Goal: Transaction & Acquisition: Book appointment/travel/reservation

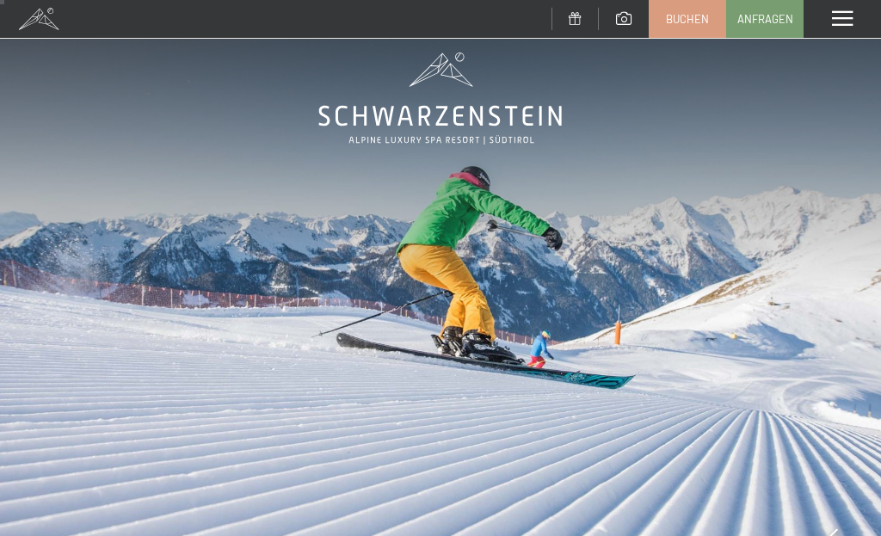
scroll to position [16, 0]
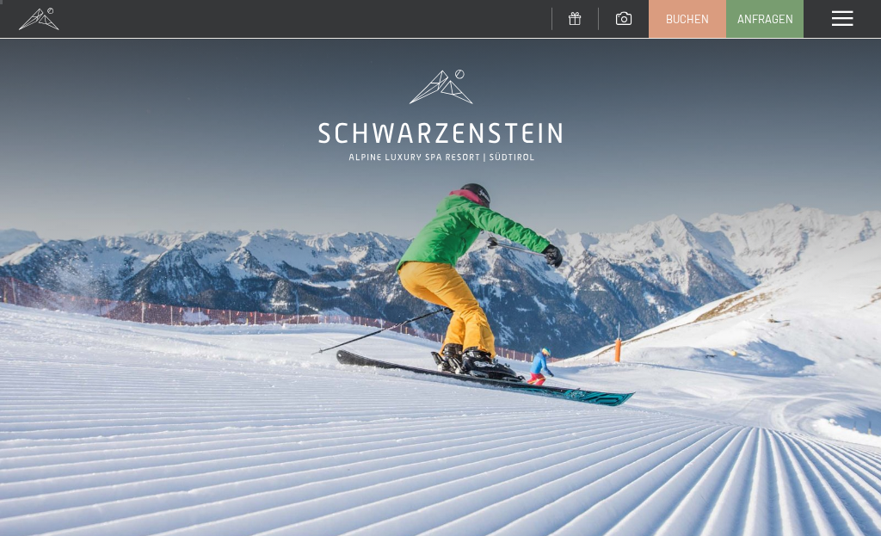
click at [852, 22] on span at bounding box center [842, 18] width 21 height 15
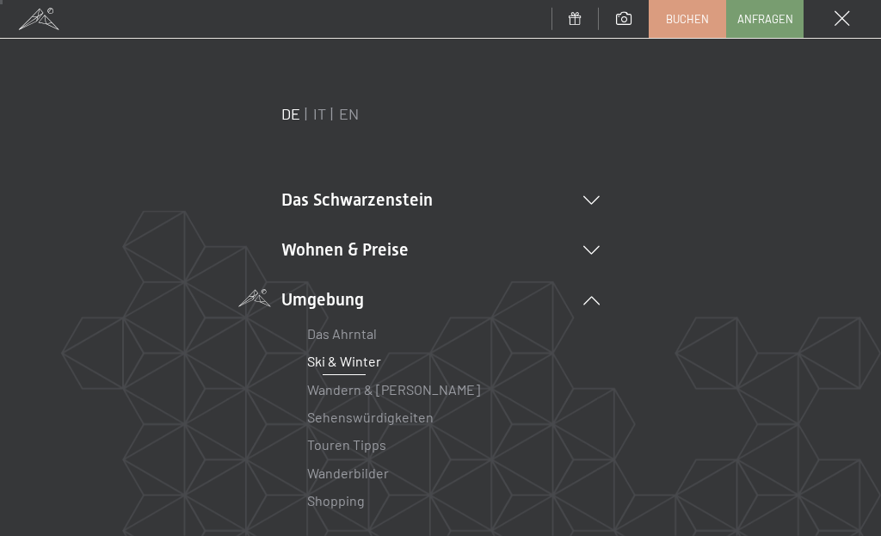
click at [844, 24] on span at bounding box center [842, 18] width 15 height 15
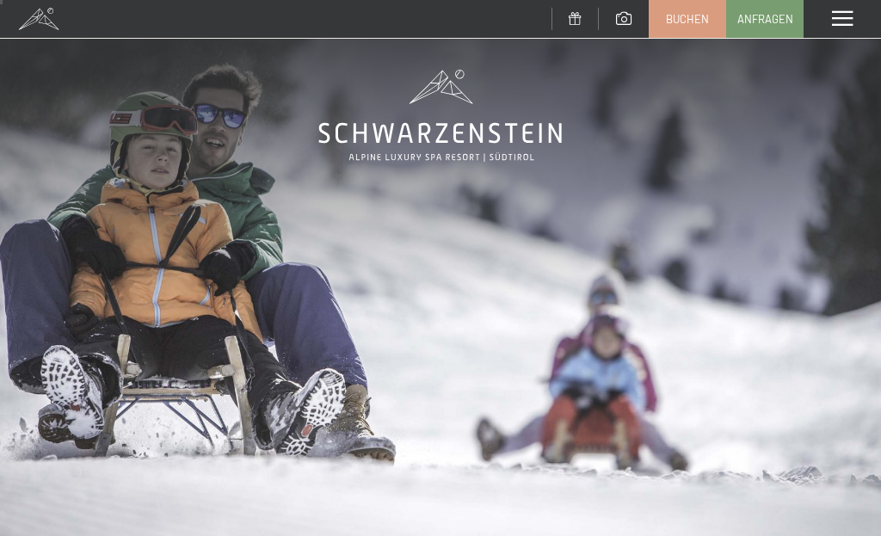
click at [860, 17] on div "Menü" at bounding box center [842, 19] width 77 height 38
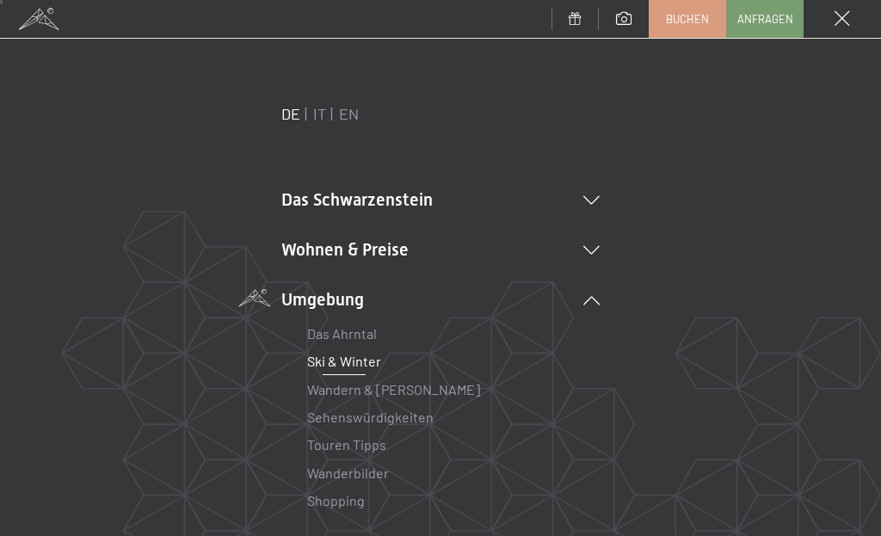
click at [400, 250] on li "Wohnen & Preise Inklusivleistungen Zimmer & Preise Liste Angebote Liste Familie…" at bounding box center [440, 250] width 318 height 24
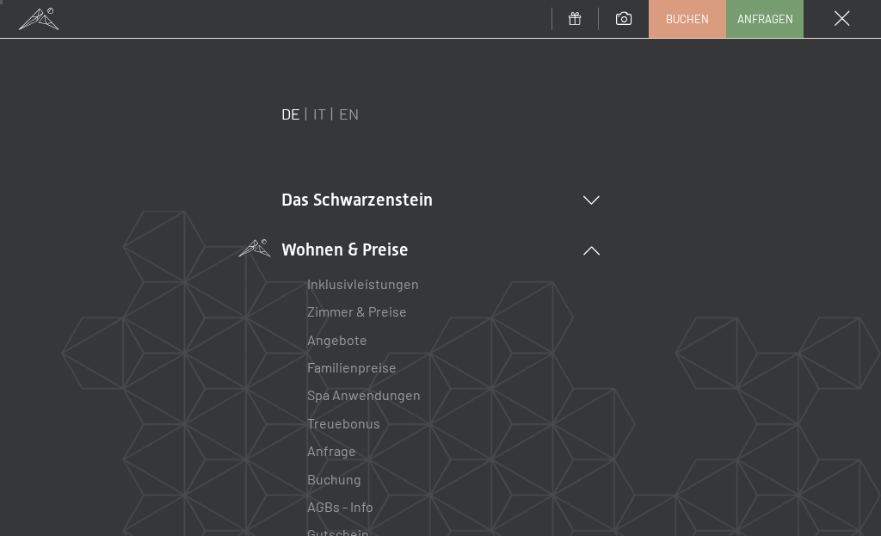
click at [384, 318] on link "Zimmer & Preise" at bounding box center [357, 311] width 100 height 16
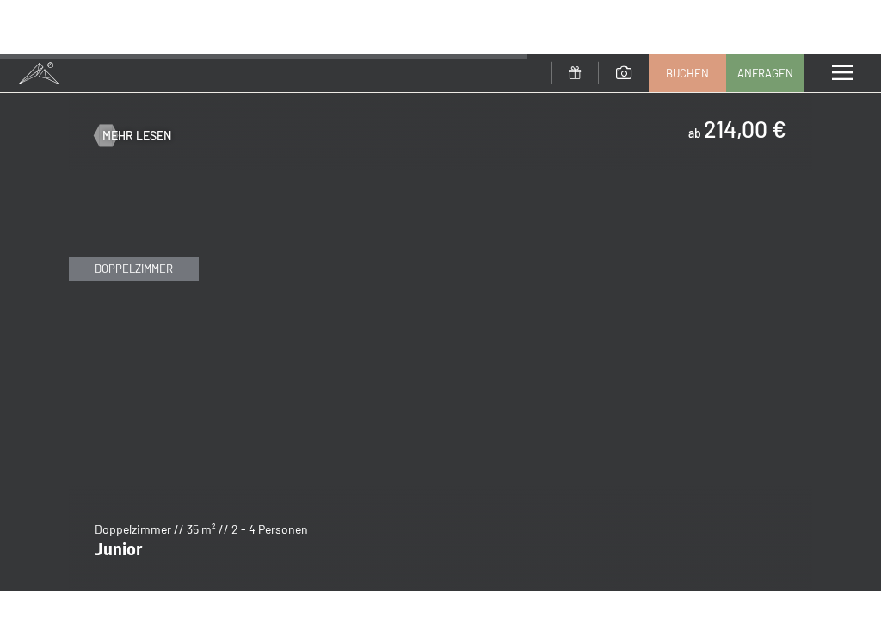
scroll to position [4859, 0]
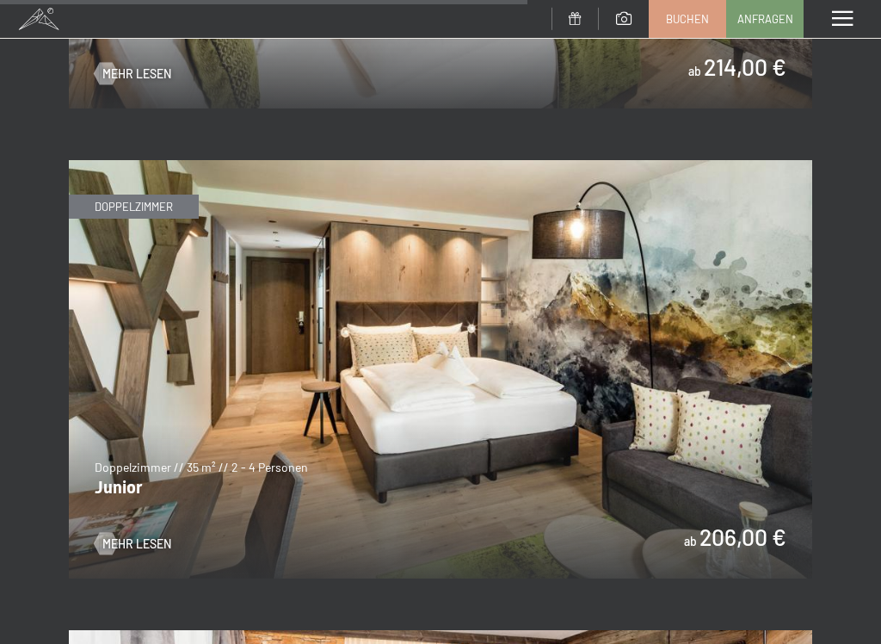
click at [780, 324] on img at bounding box center [441, 369] width 744 height 418
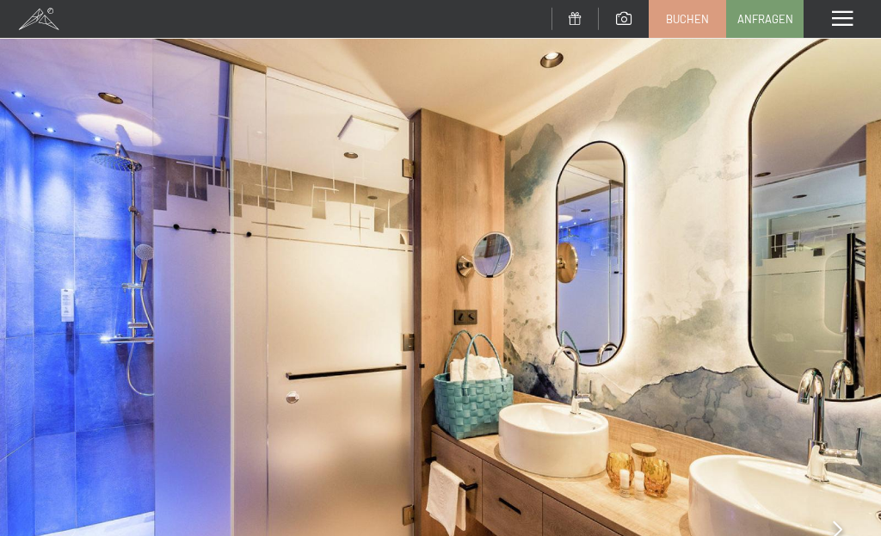
click at [775, 21] on span "Anfragen" at bounding box center [766, 18] width 56 height 15
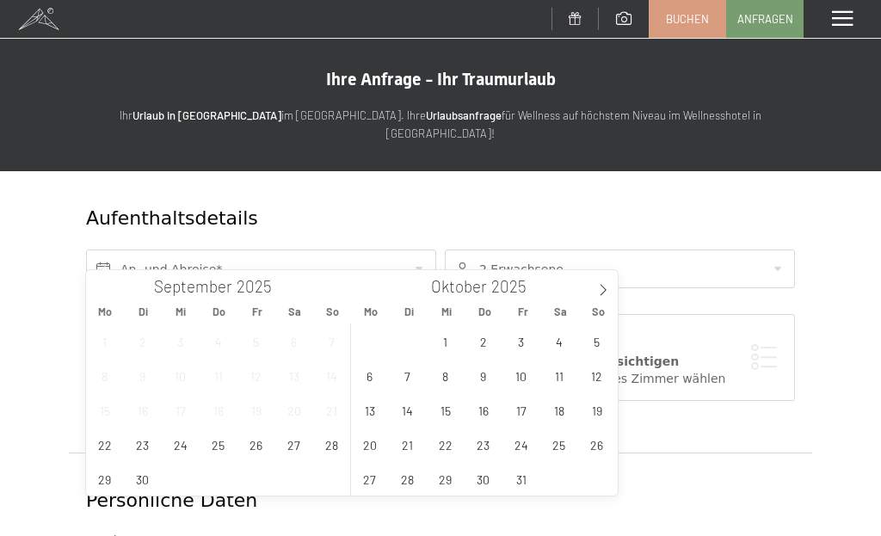
click at [610, 298] on span at bounding box center [603, 284] width 29 height 29
click at [611, 292] on span at bounding box center [603, 284] width 29 height 29
click at [411, 454] on span "23" at bounding box center [408, 445] width 34 height 34
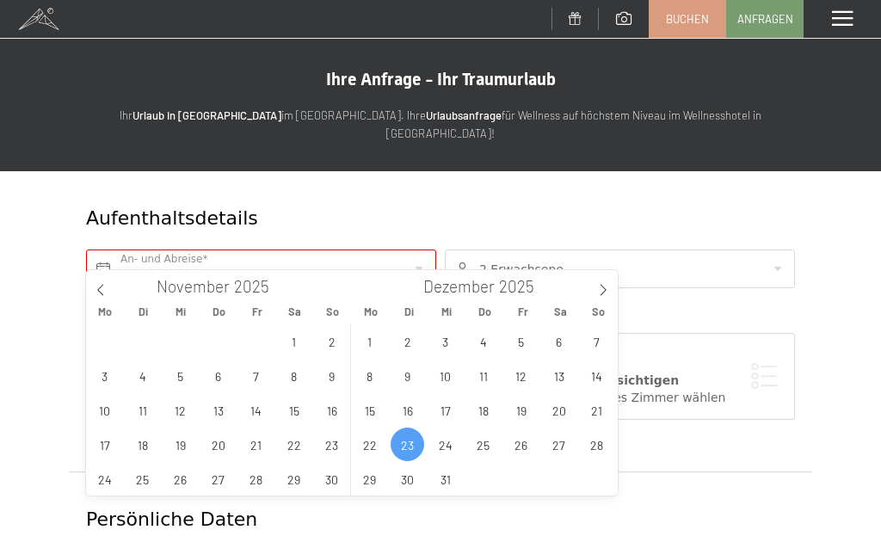
click at [492, 491] on div "1 2 3 4 5 6 7 8 9 10 11 12 13 14 15 16 17 18 19 20 21 22 23 24 25 26 27 28 29 3…" at bounding box center [483, 410] width 265 height 172
click at [598, 455] on span "28" at bounding box center [597, 445] width 34 height 34
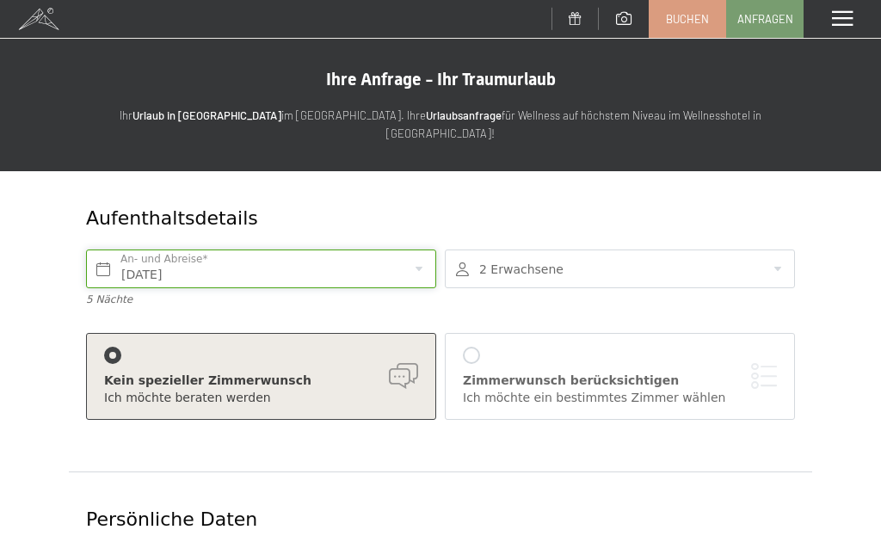
type input "Di. 23.12.2025 - So. 28.12.2025"
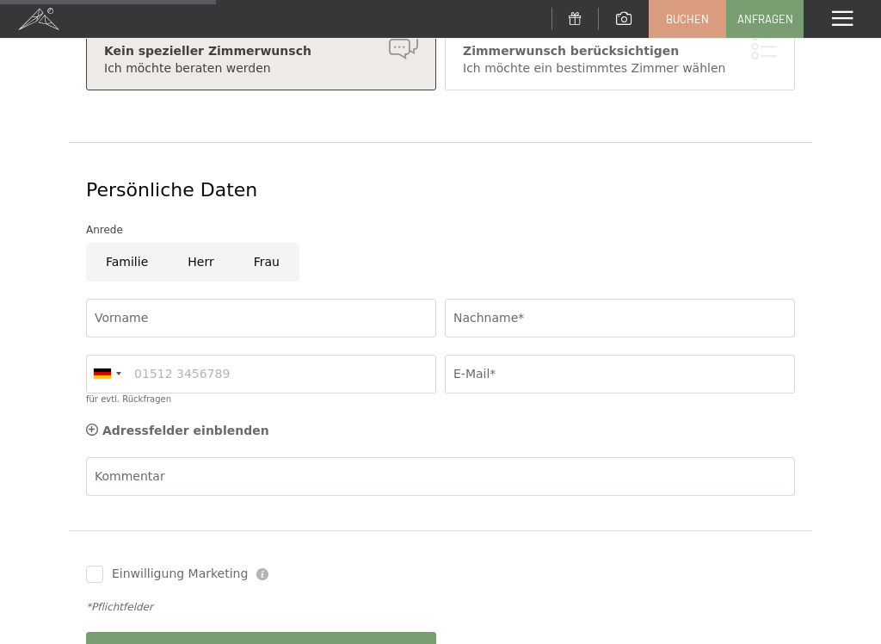
scroll to position [329, 0]
click at [391, 309] on input "Vorname" at bounding box center [261, 318] width 350 height 39
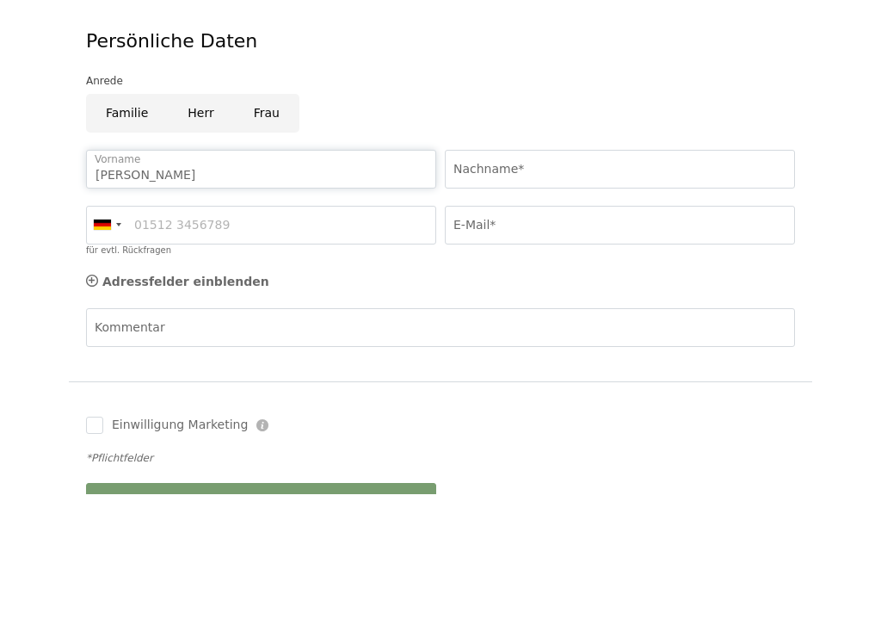
type input "Daniela"
click at [624, 299] on input "Nachname*" at bounding box center [620, 318] width 350 height 39
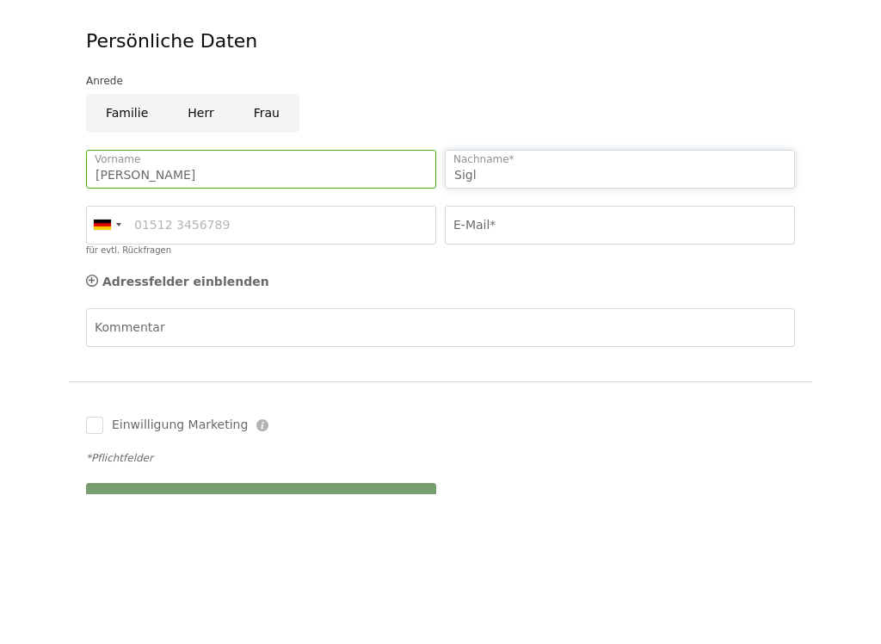
type input "Sigl"
click at [606, 355] on input "E-Mail*" at bounding box center [620, 374] width 350 height 39
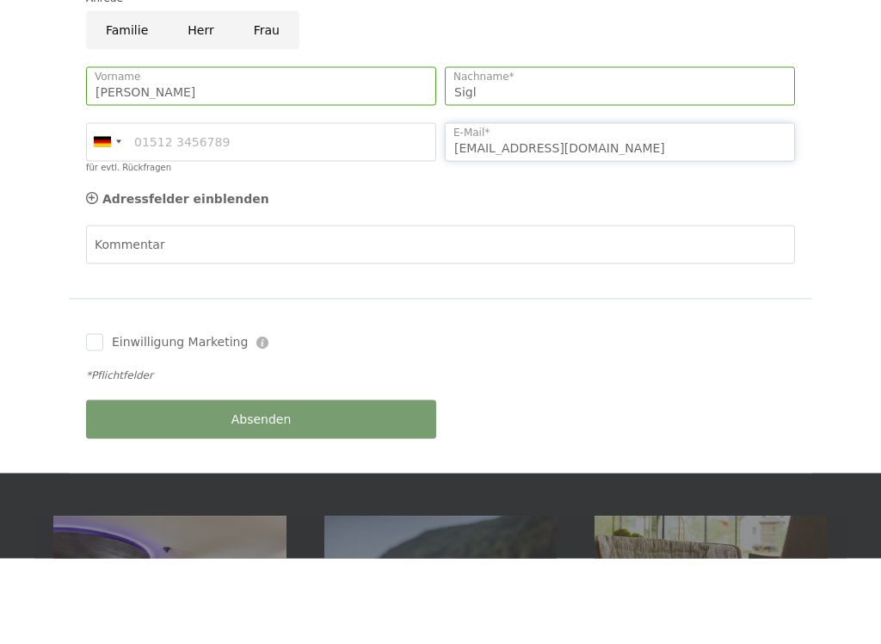
scroll to position [477, 0]
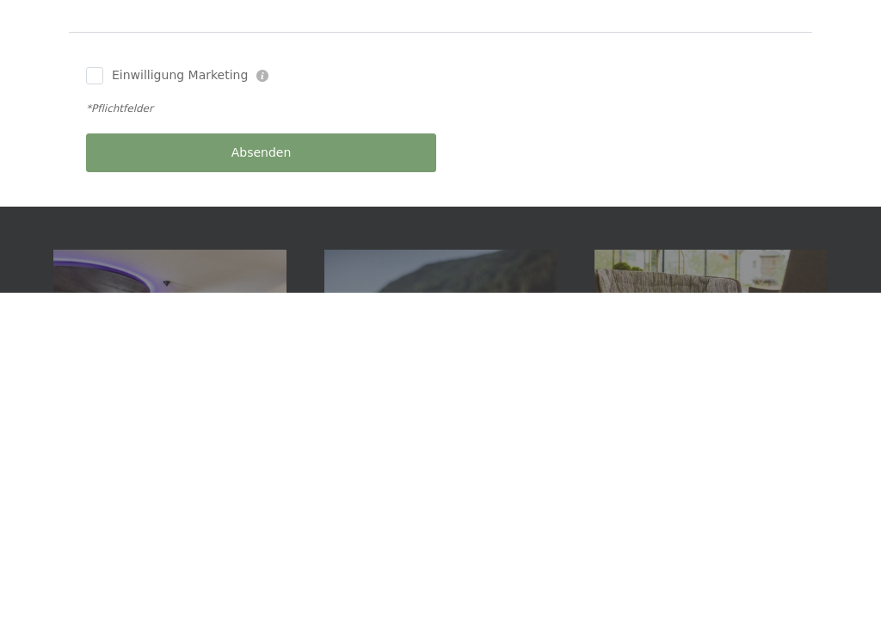
type input "Info@siglgmbh.de"
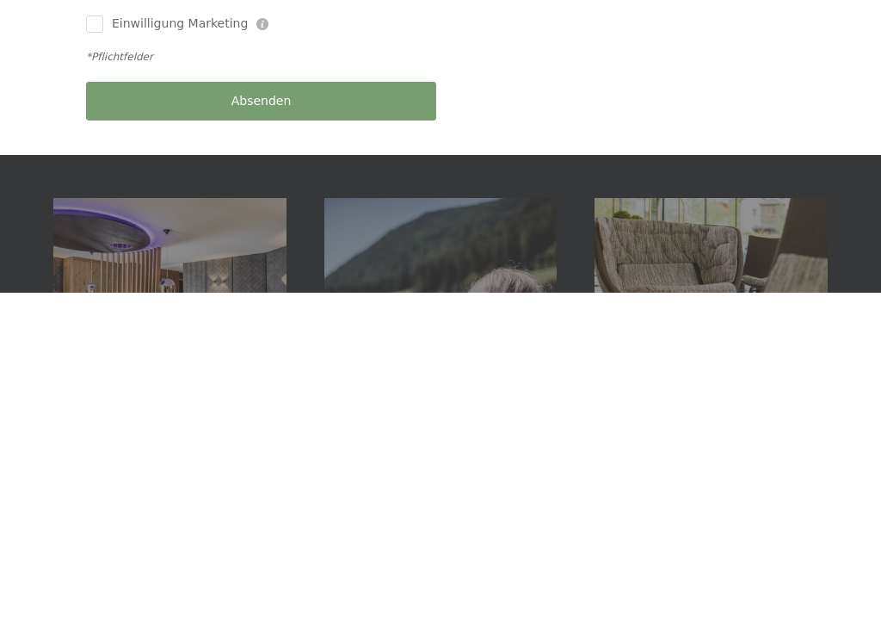
click at [365, 155] on div "Buchen Anfragen Premium Spa Bildergalerie BUCHEN Menü DE IT EN Gutschein Bilder…" at bounding box center [440, 523] width 881 height 2103
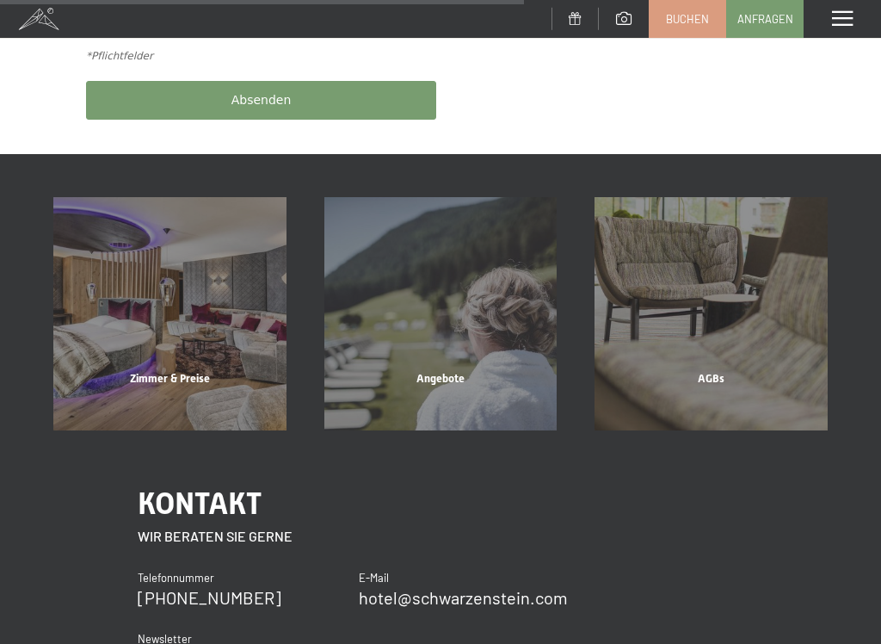
click at [398, 86] on button "Absenden" at bounding box center [261, 100] width 350 height 39
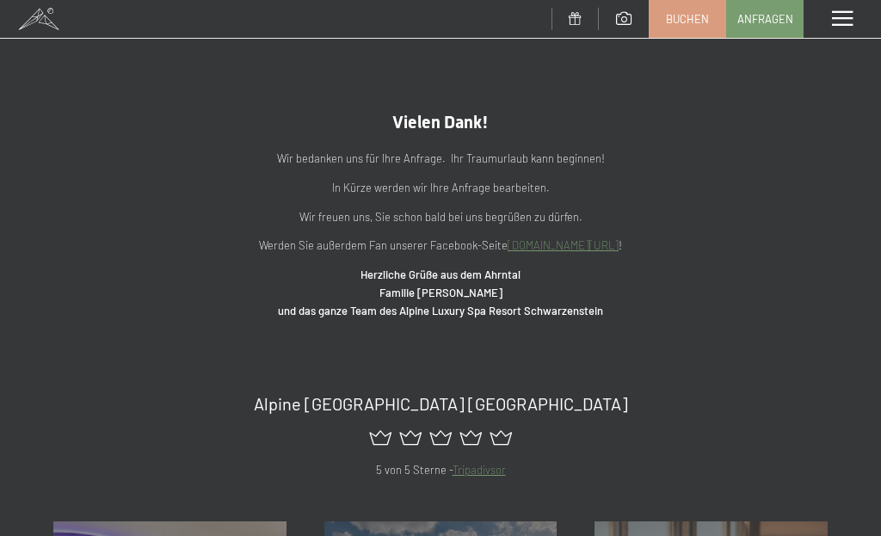
click at [856, 25] on div "Menü" at bounding box center [842, 19] width 77 height 38
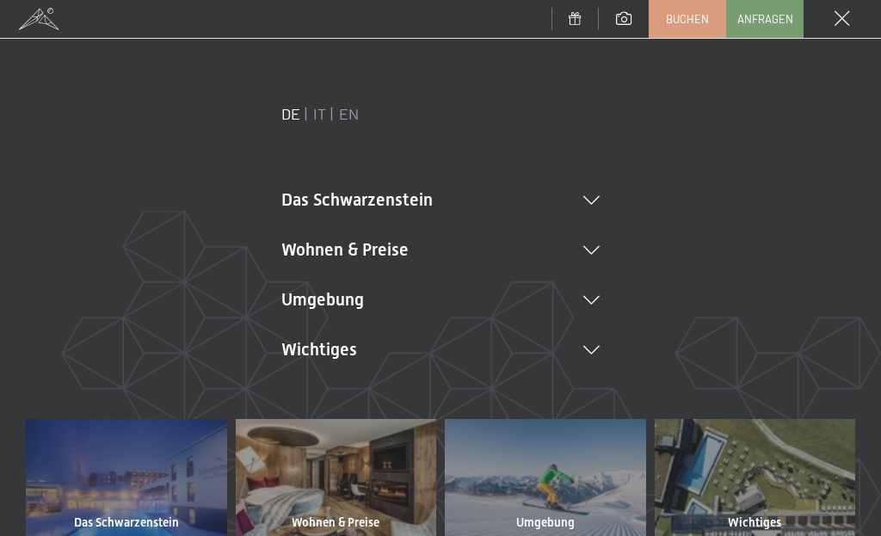
click at [598, 311] on li "Umgebung Das Ahrntal Ski & Winter Skifahren Skischule Wandern & [PERSON_NAME] W…" at bounding box center [440, 299] width 318 height 24
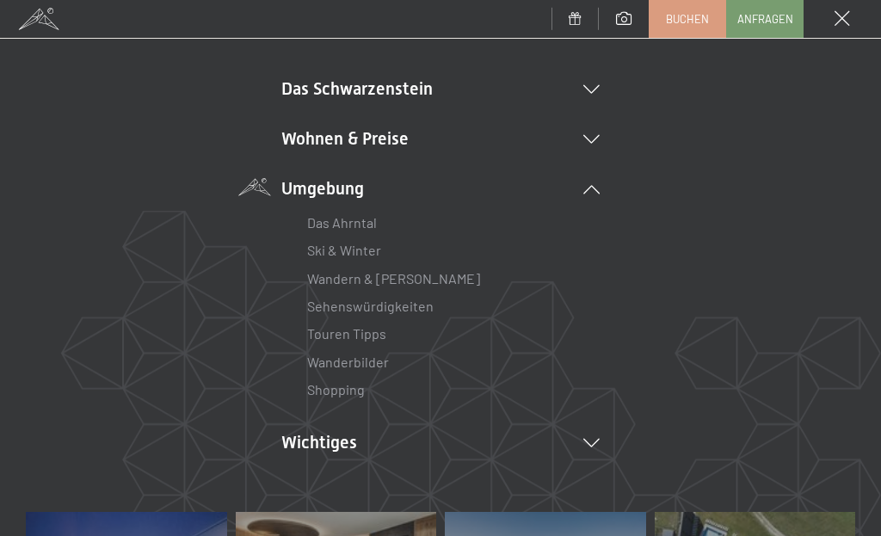
scroll to position [112, 0]
click at [380, 257] on link "Ski & Winter" at bounding box center [344, 249] width 74 height 16
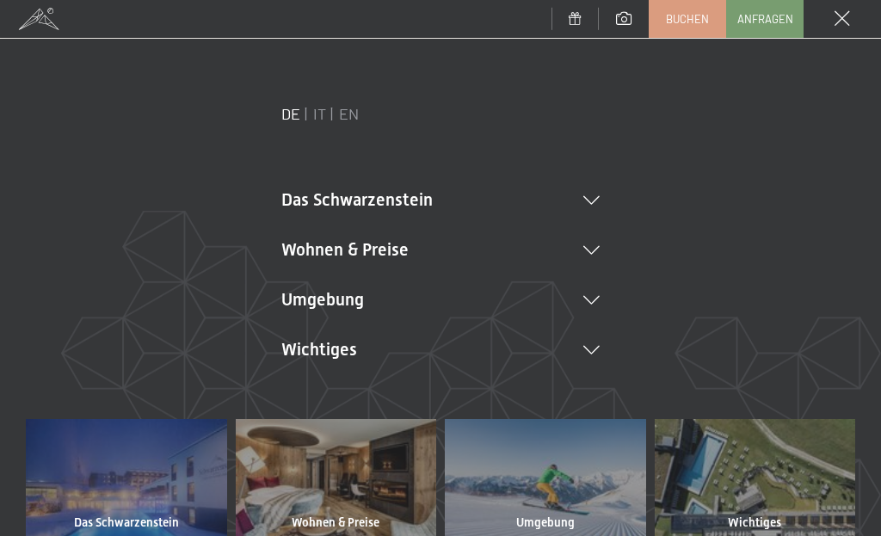
scroll to position [0, 0]
click at [597, 307] on li "Umgebung Das Ahrntal Ski & Winter Skifahren Skischule Wandern & Sommer Wandern …" at bounding box center [440, 299] width 318 height 24
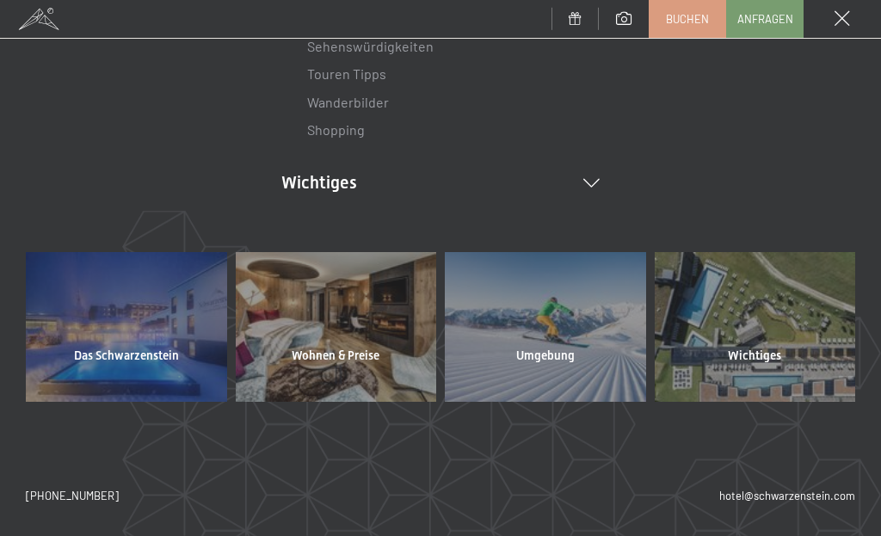
scroll to position [370, 0]
click at [803, 332] on div at bounding box center [755, 328] width 201 height 150
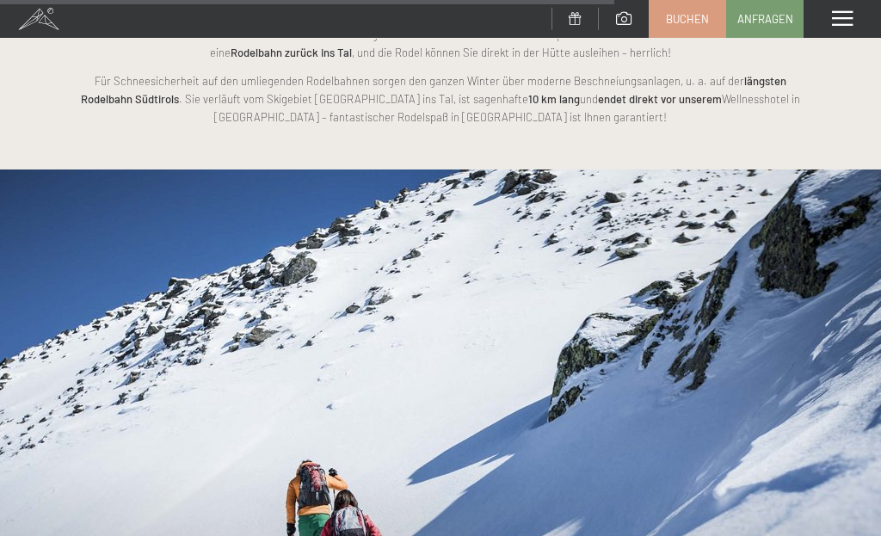
scroll to position [3541, 0]
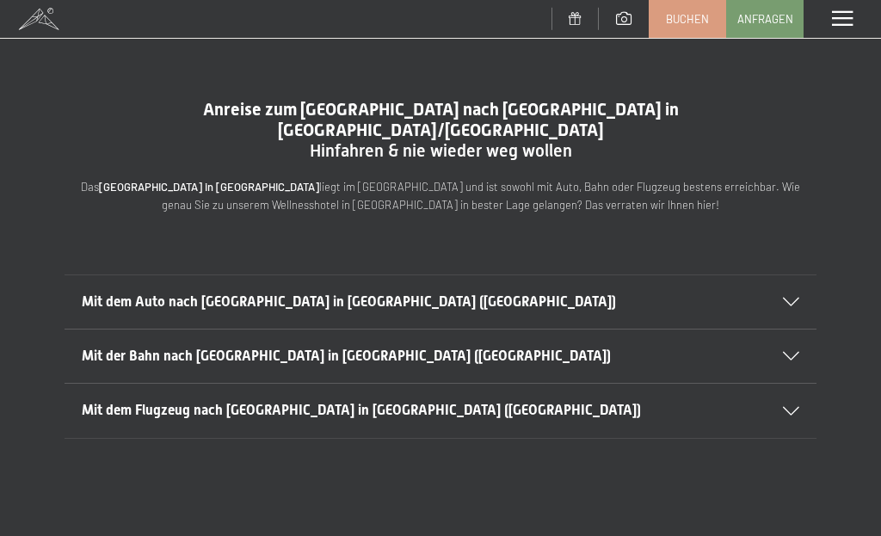
click at [799, 287] on div "Mit dem Auto nach Luttach in Südtirol (Italien)" at bounding box center [441, 301] width 718 height 53
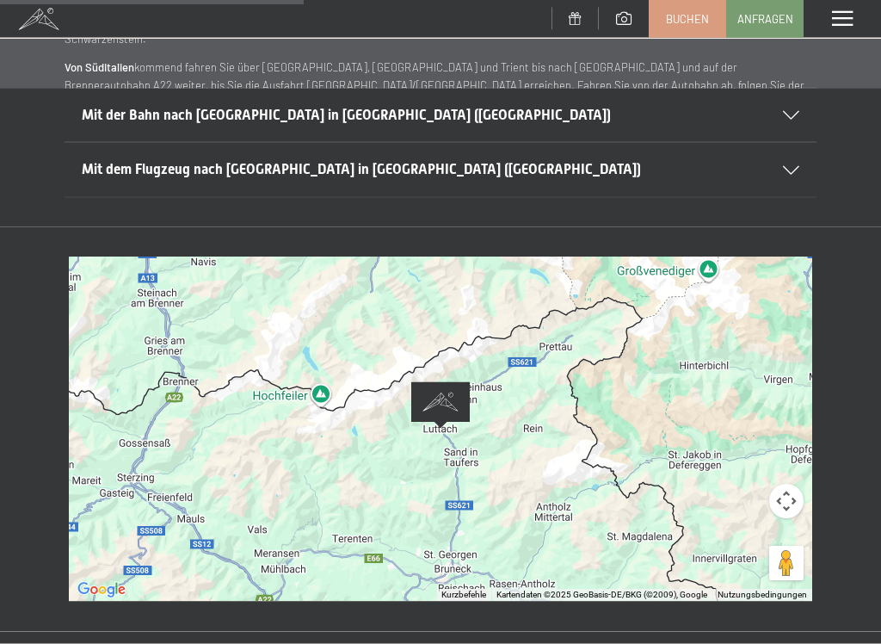
scroll to position [536, 0]
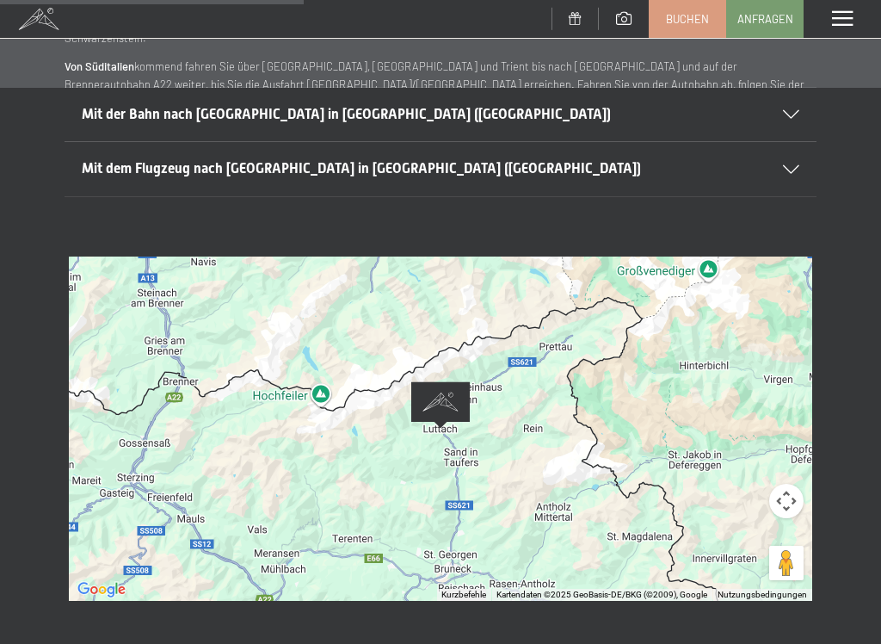
click at [796, 487] on button "Kamerasteuerung für die Karte" at bounding box center [786, 501] width 34 height 34
click at [667, 489] on button "Nach links" at bounding box center [657, 501] width 34 height 34
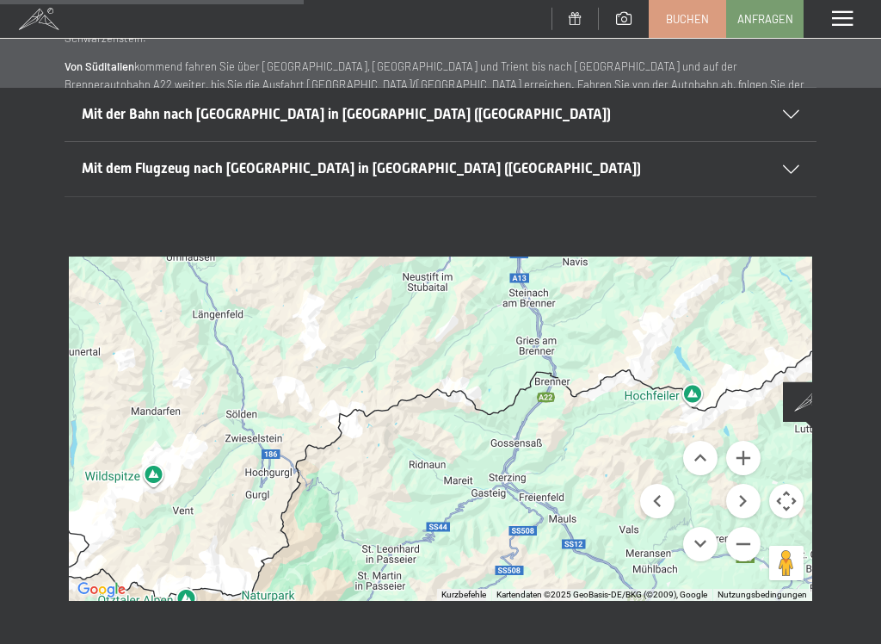
click at [705, 442] on button "Nach oben" at bounding box center [700, 458] width 34 height 34
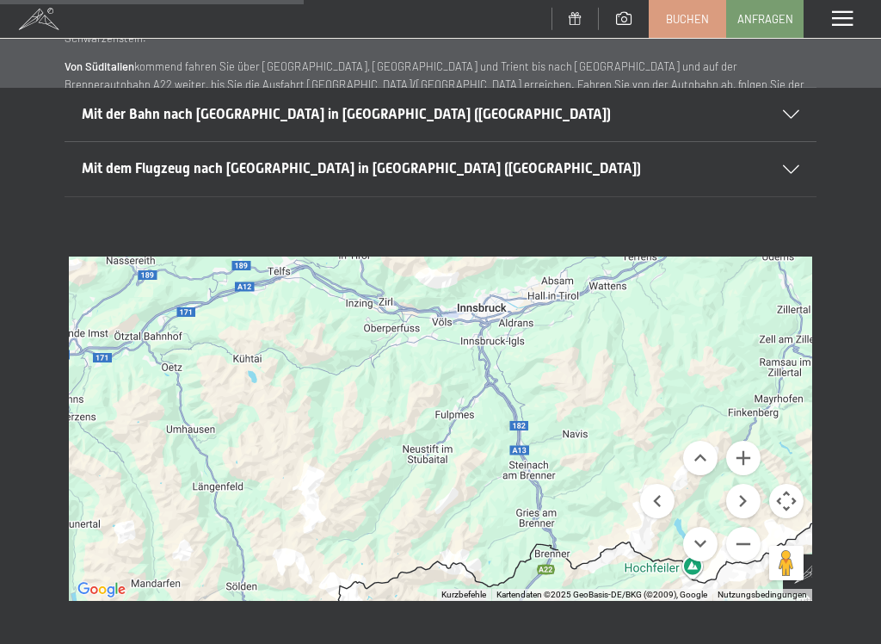
click at [701, 530] on button "Nach unten" at bounding box center [700, 544] width 34 height 34
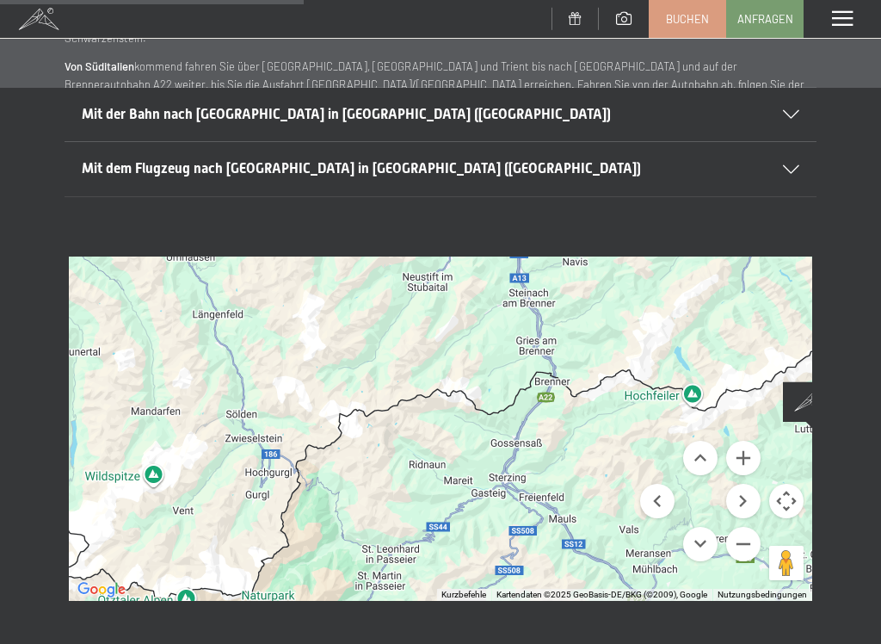
click at [709, 527] on button "Nach unten" at bounding box center [700, 544] width 34 height 34
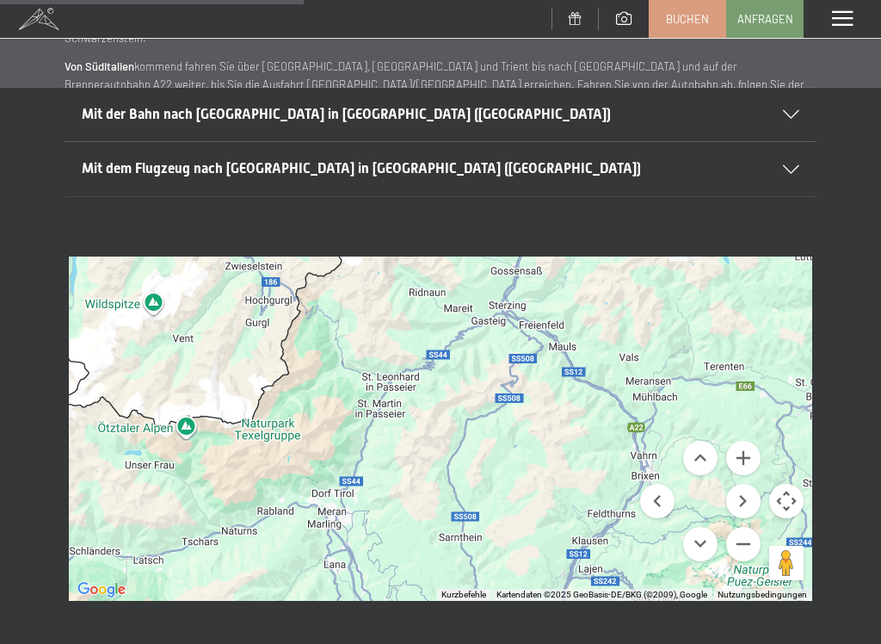
click at [748, 484] on button "Nach rechts" at bounding box center [743, 501] width 34 height 34
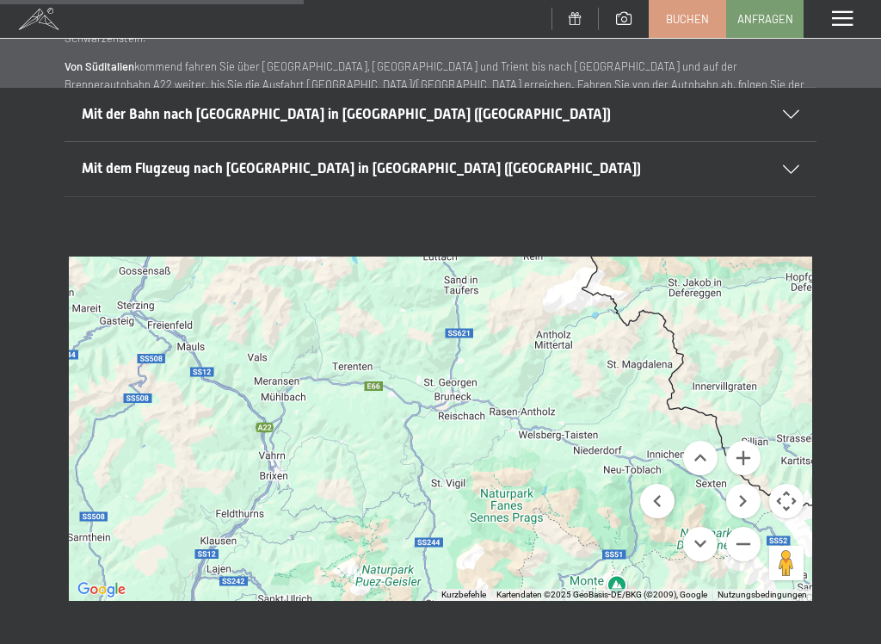
click at [747, 489] on button "Nach rechts" at bounding box center [743, 501] width 34 height 34
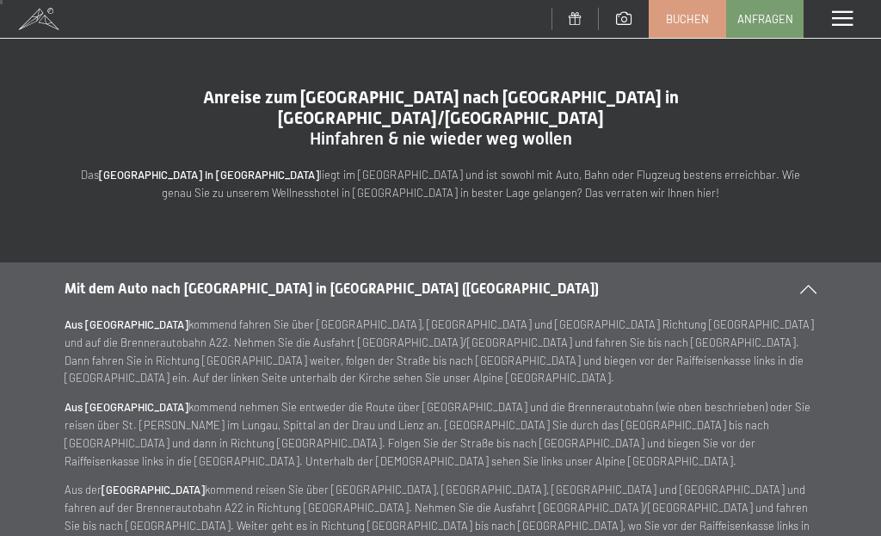
scroll to position [0, 0]
